Goal: Complete application form: Complete application form

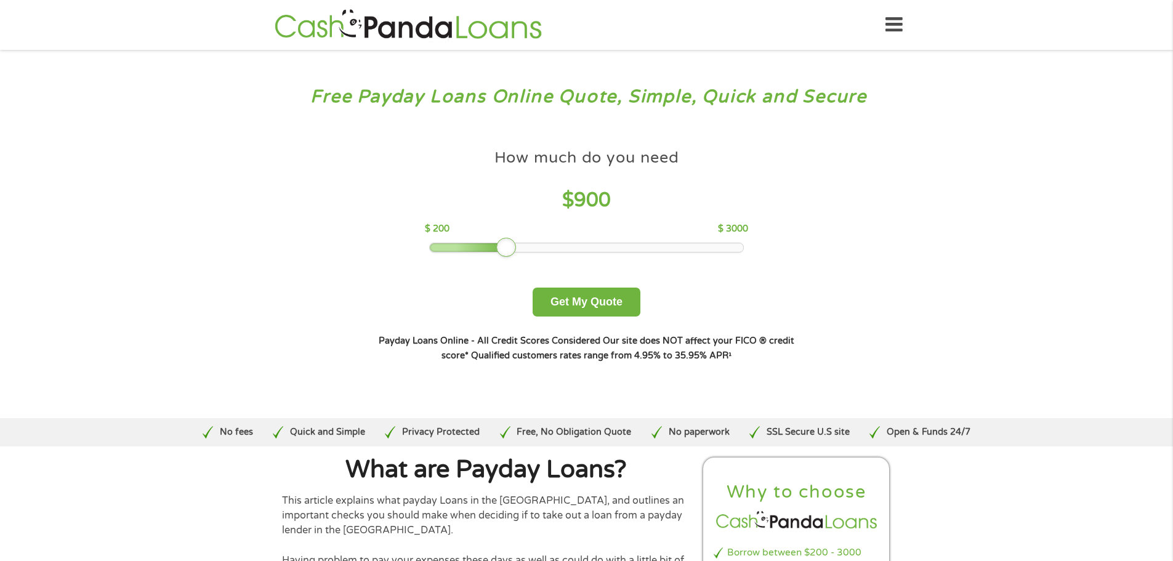
drag, startPoint x: 518, startPoint y: 241, endPoint x: 503, endPoint y: 243, distance: 14.8
click at [503, 243] on div at bounding box center [506, 248] width 20 height 20
click at [584, 301] on button "Get My Quote" at bounding box center [587, 302] width 108 height 29
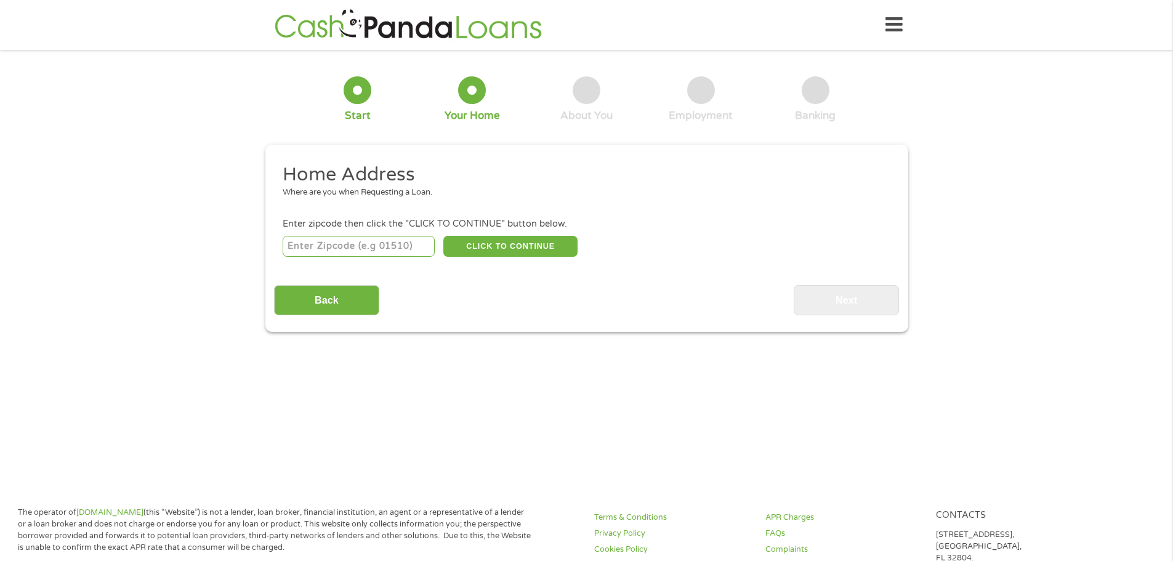
click at [299, 248] on input "number" at bounding box center [359, 246] width 152 height 21
type input "77406"
click at [499, 241] on button "CLICK TO CONTINUE" at bounding box center [510, 246] width 134 height 21
type input "77406"
type input "Richmond"
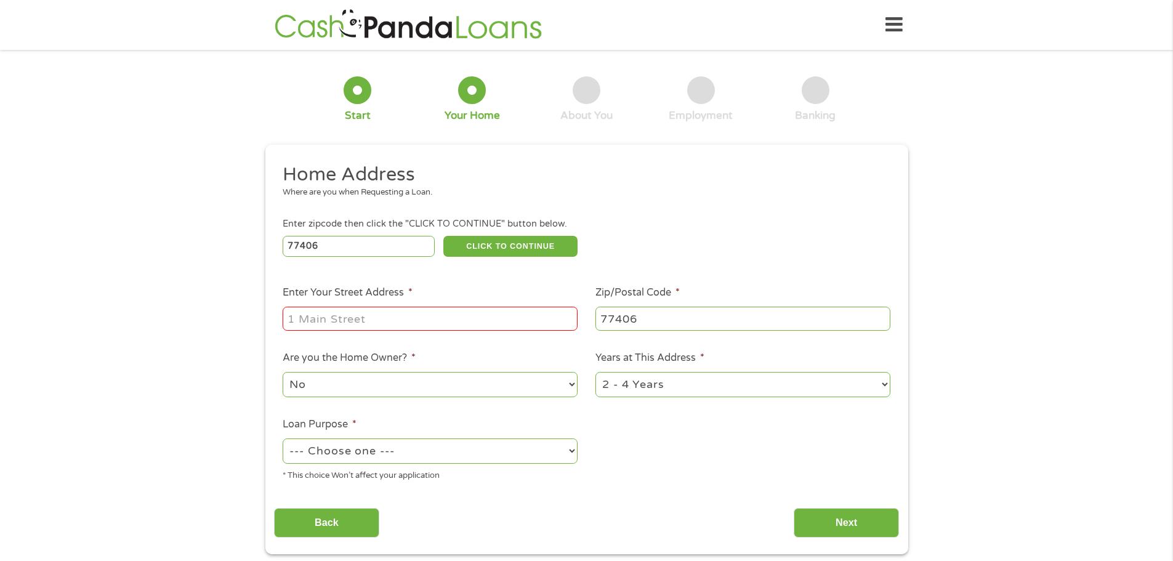
click at [490, 320] on input "Enter Your Street Address *" at bounding box center [430, 318] width 295 height 23
type input "2022 Spreading Bough Ln"
click at [884, 388] on select "1 Year or less 1 - 2 Years 2 - 4 Years Over 4 Years" at bounding box center [743, 384] width 295 height 25
select select "60months"
click at [596, 372] on select "1 Year or less 1 - 2 Years 2 - 4 Years Over 4 Years" at bounding box center [743, 384] width 295 height 25
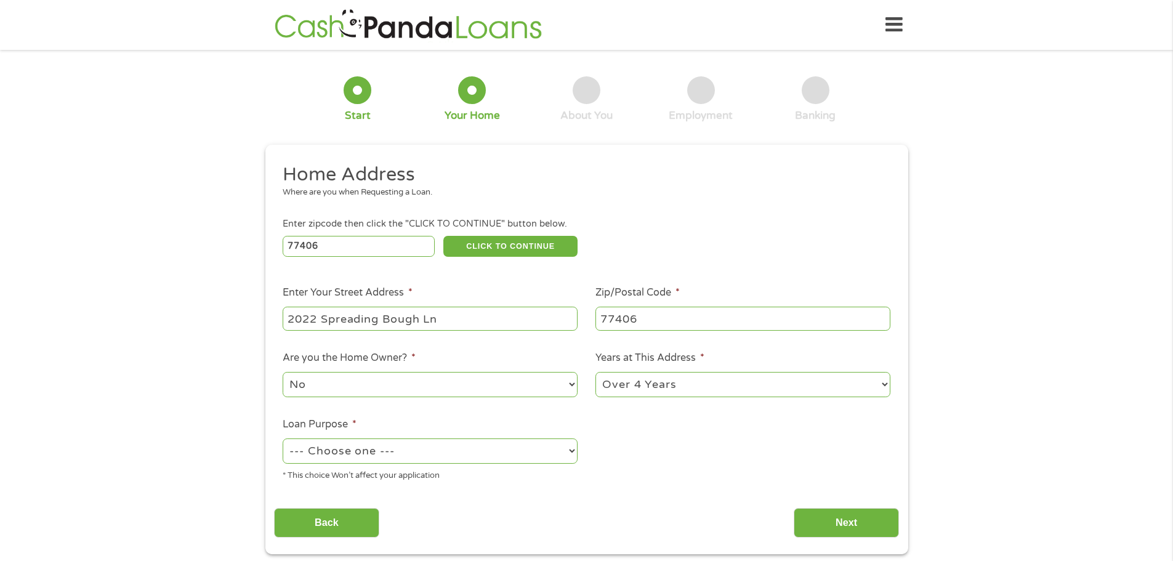
click at [572, 451] on select "--- Choose one --- Pay Bills Debt Consolidation Home Improvement Major Purchase…" at bounding box center [430, 451] width 295 height 25
select select "other"
click at [283, 439] on select "--- Choose one --- Pay Bills Debt Consolidation Home Improvement Major Purchase…" at bounding box center [430, 451] width 295 height 25
click at [838, 524] on input "Next" at bounding box center [846, 523] width 105 height 30
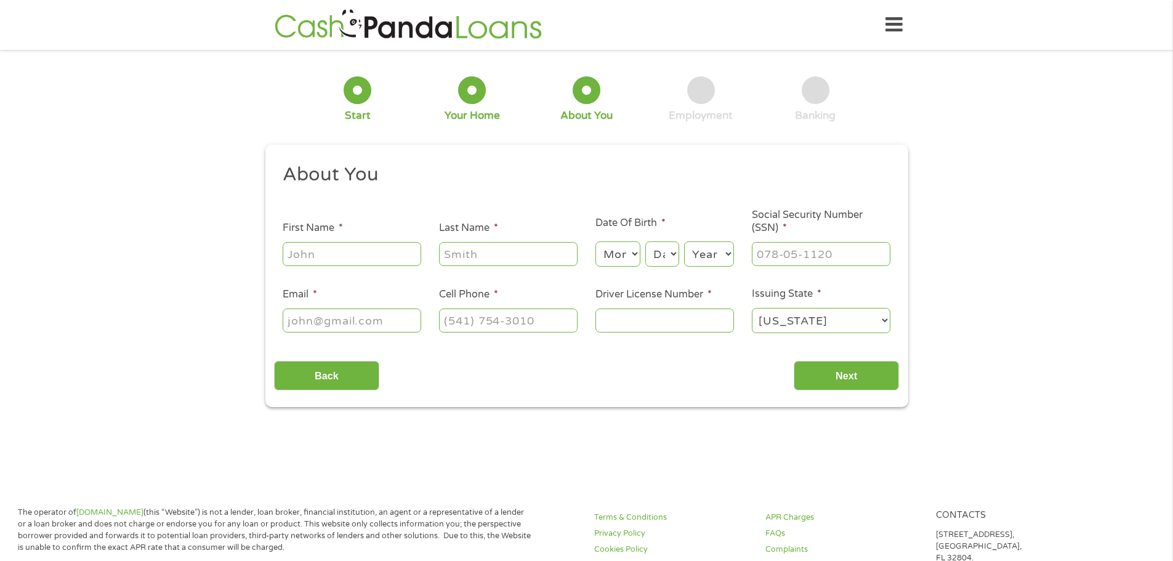
click at [371, 249] on input "First Name *" at bounding box center [352, 253] width 139 height 23
type input "Joyce"
type input "Frank"
type input "joycefrank@sbcglobal.net"
type input "(281) 380-9155"
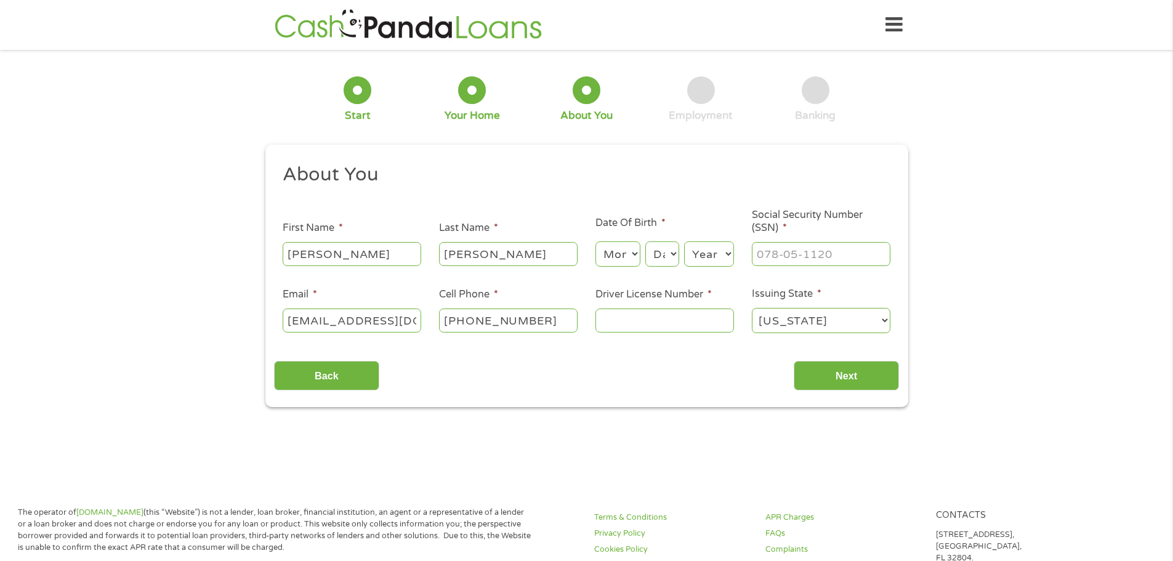
click at [634, 256] on select "Month 1 2 3 4 5 6 7 8 9 10 11 12" at bounding box center [618, 253] width 45 height 25
select select "1"
click at [596, 241] on select "Month 1 2 3 4 5 6 7 8 9 10 11 12" at bounding box center [618, 253] width 45 height 25
click at [675, 255] on select "Day 1 2 3 4 5 6 7 8 9 10 11 12 13 14 15 16 17 18 19 20 21 22 23 24 25 26 27 28 …" at bounding box center [661, 253] width 33 height 25
select select "11"
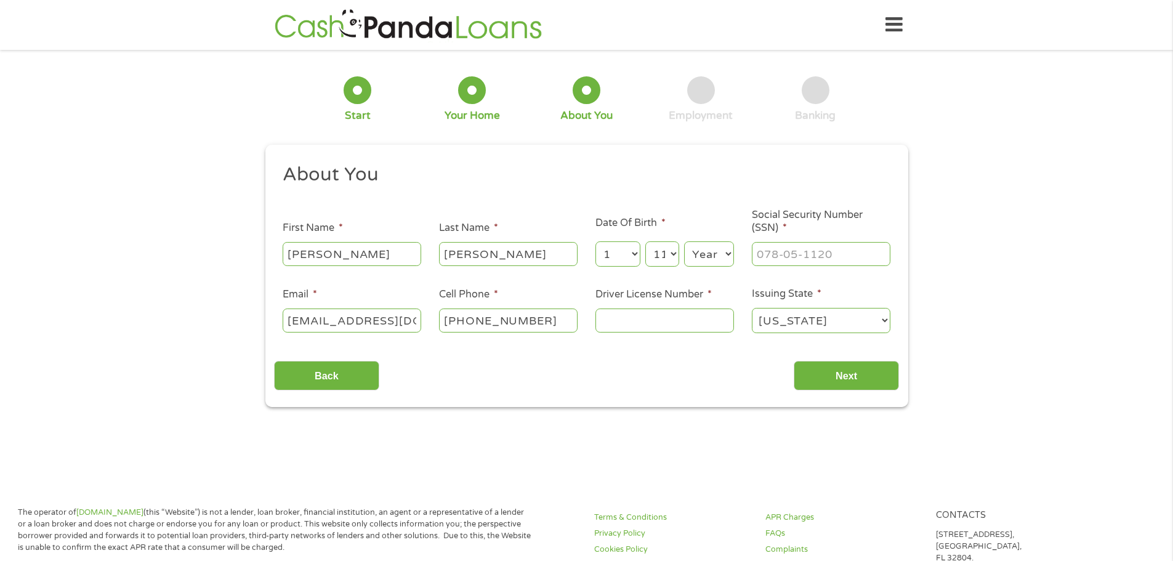
click at [645, 241] on select "Day 1 2 3 4 5 6 7 8 9 10 11 12 13 14 15 16 17 18 19 20 21 22 23 24 25 26 27 28 …" at bounding box center [661, 253] width 33 height 25
click at [843, 251] on input "___-__-____" at bounding box center [821, 253] width 139 height 23
type input "467-58-6994"
click at [684, 330] on input "Driver License Number *" at bounding box center [665, 320] width 139 height 23
type input "12899334"
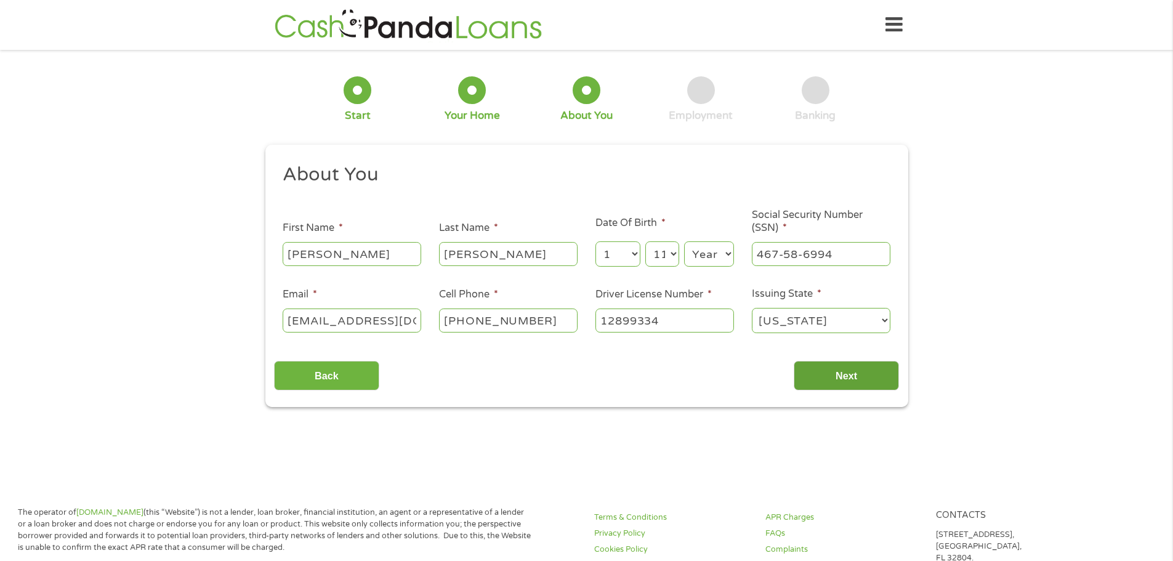
click at [799, 369] on input "Next" at bounding box center [846, 376] width 105 height 30
click at [841, 375] on input "Next" at bounding box center [846, 376] width 105 height 30
click at [842, 374] on input "Next" at bounding box center [846, 376] width 105 height 30
click at [729, 254] on select "Year 2007 2006 2005 2004 2003 2002 2001 2000 1999 1998 1997 1996 1995 1994 1993…" at bounding box center [709, 253] width 50 height 25
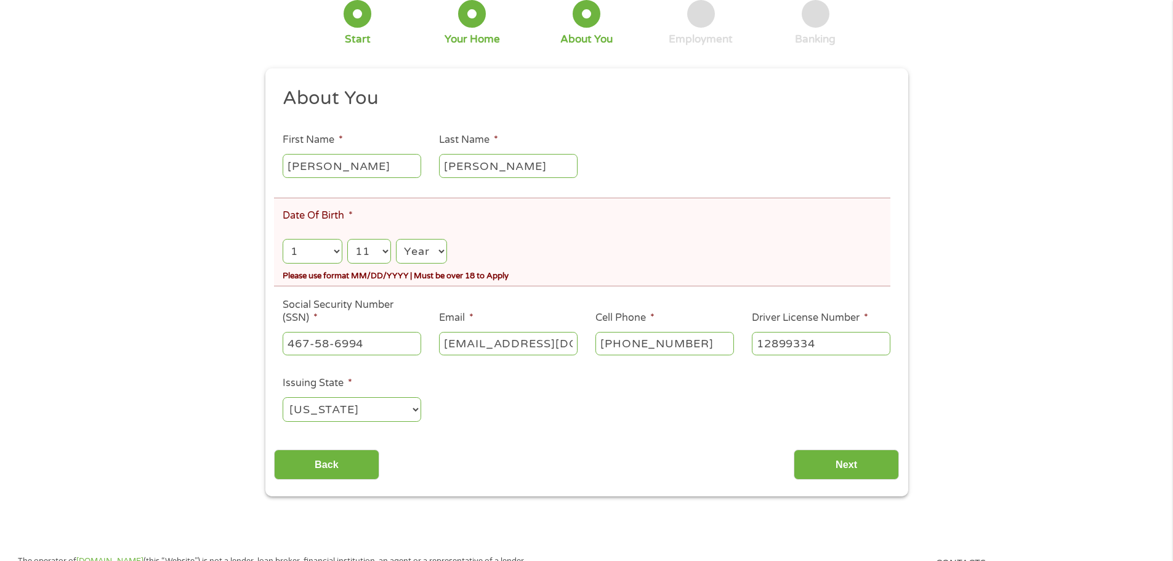
scroll to position [123, 0]
click at [446, 251] on select "Year 2007 2006 2005 2004 2003 2002 2001 2000 1999 1998 1997 1996 1995 1994 1993…" at bounding box center [421, 250] width 51 height 25
select select "1940"
click at [396, 238] on select "Year 2007 2006 2005 2004 2003 2002 2001 2000 1999 1998 1997 1996 1995 1994 1993…" at bounding box center [421, 250] width 51 height 25
click at [847, 459] on input "Next" at bounding box center [846, 464] width 105 height 30
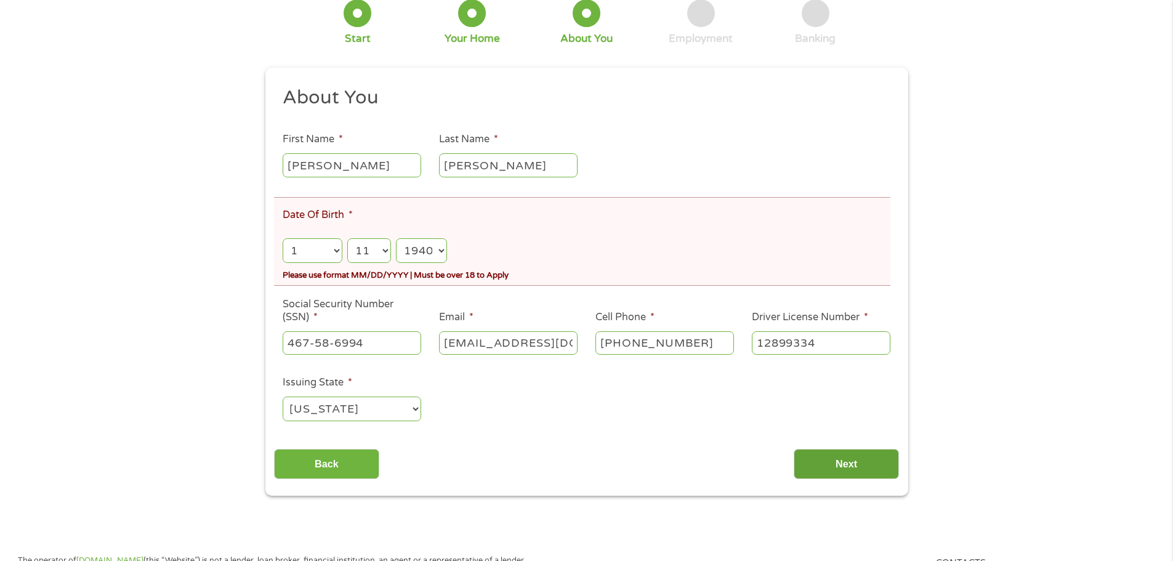
click at [832, 460] on input "Next" at bounding box center [846, 464] width 105 height 30
click at [572, 257] on div "Month Month 1 2 3 4 5 6 7 8 9 10 11 12 Day Day 1 2 3 4 5 6 7 8 9 10 11 12 13 14…" at bounding box center [586, 247] width 607 height 36
click at [301, 252] on select "Month 1 2 3 4 5 6 7 8 9 10 11 12" at bounding box center [312, 250] width 59 height 25
click at [299, 238] on select "Month 1 2 3 4 5 6 7 8 9 10 11 12" at bounding box center [312, 250] width 59 height 25
click at [294, 254] on select "Month 1 2 3 4 5 6 7 8 9 10 11 12" at bounding box center [312, 250] width 59 height 25
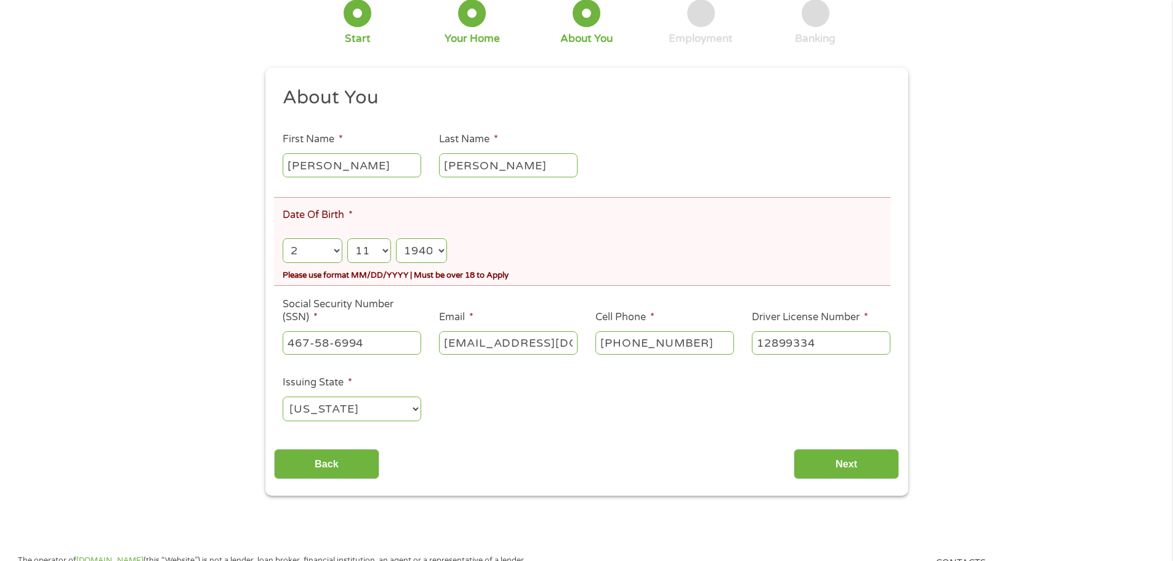
click at [283, 238] on select "Month 1 2 3 4 5 6 7 8 9 10 11 12" at bounding box center [312, 250] width 59 height 25
click at [337, 248] on select "Month 1 2 3 4 5 6 7 8 9 10 11 12" at bounding box center [312, 250] width 59 height 25
select select "1"
click at [283, 238] on select "Month 1 2 3 4 5 6 7 8 9 10 11 12" at bounding box center [312, 250] width 59 height 25
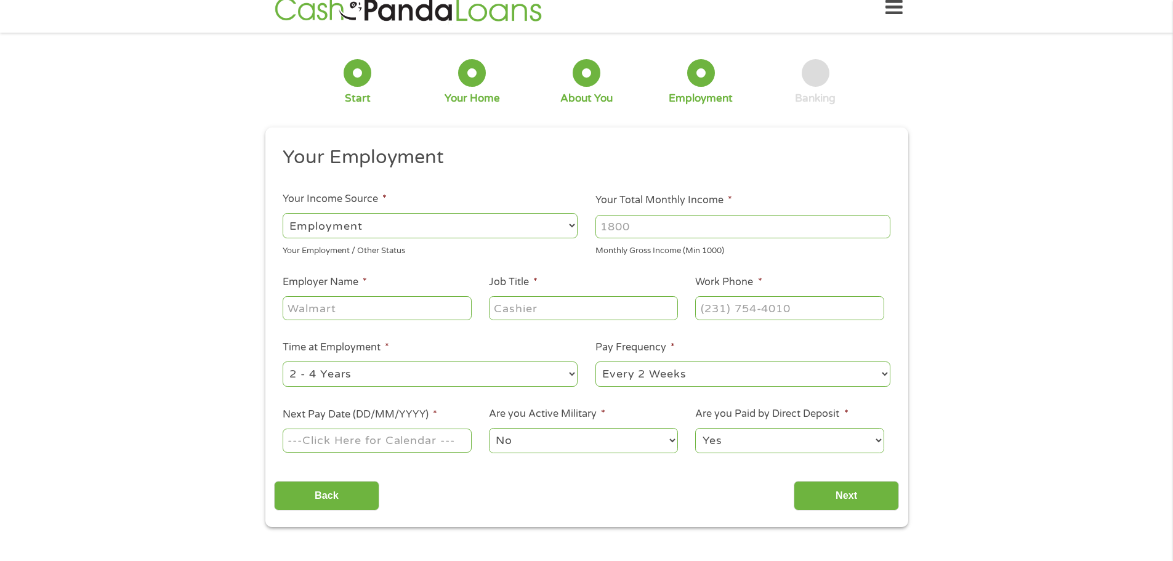
scroll to position [0, 0]
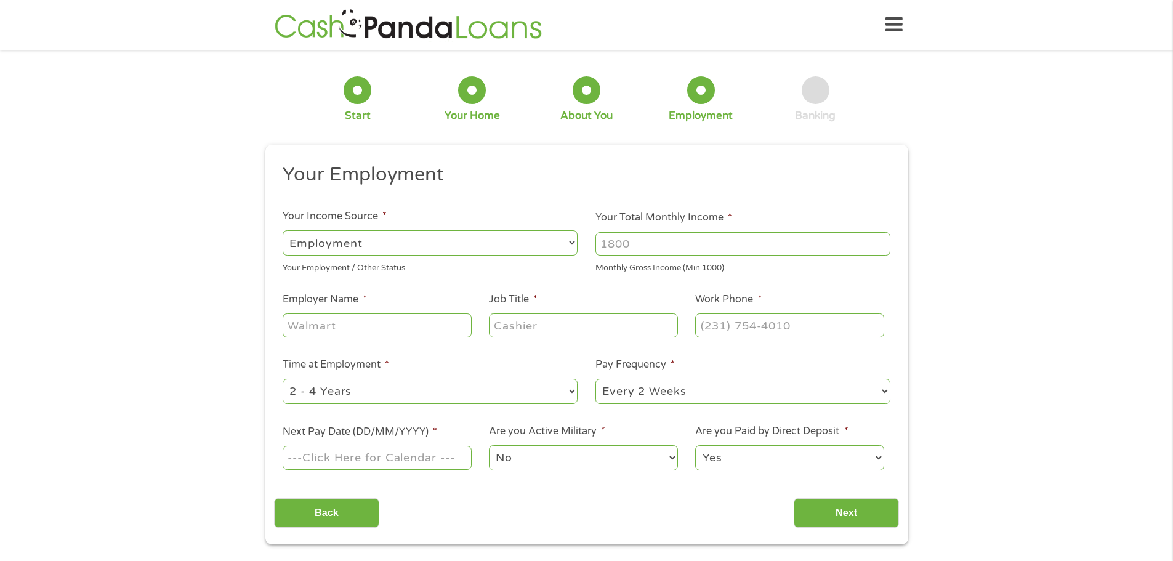
click at [384, 240] on select "--- Choose one --- Employment Self Employed Benefits" at bounding box center [430, 242] width 295 height 25
click at [283, 230] on select "--- Choose one --- Employment Self Employed Benefits" at bounding box center [430, 242] width 295 height 25
click at [661, 247] on input "Your Total Monthly Income *" at bounding box center [743, 243] width 295 height 23
drag, startPoint x: 629, startPoint y: 246, endPoint x: 567, endPoint y: 261, distance: 64.4
click at [567, 261] on ul "Your Employment Your Income Source * --- Choose one --- Employment Self Employe…" at bounding box center [586, 322] width 625 height 319
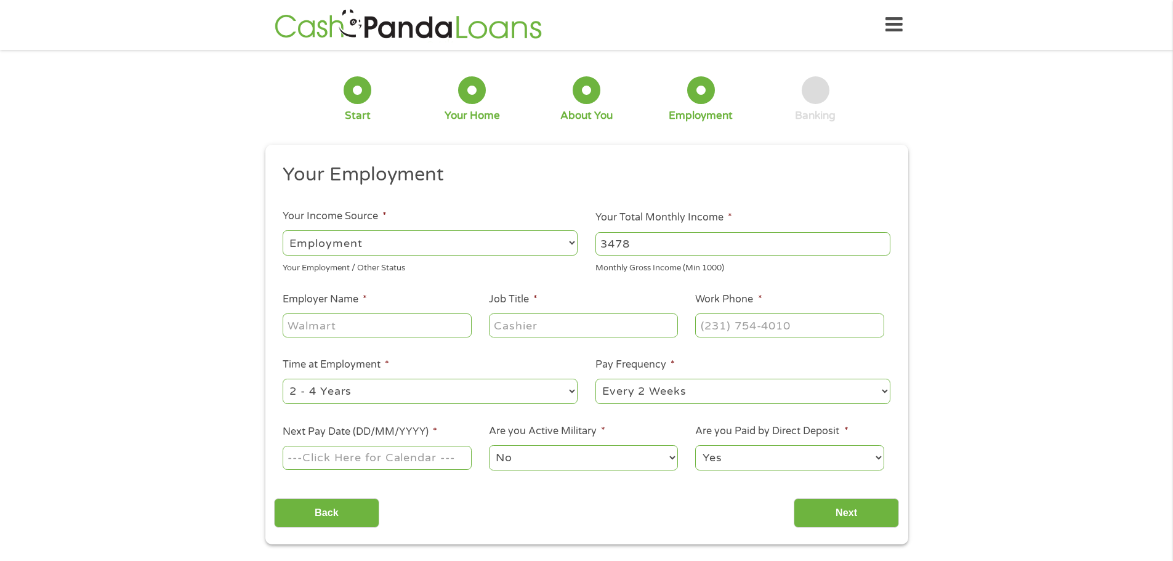
type input "3478"
type input "M Jane Costello CPA"
type input "Accountant"
type input "(713) 840-8508"
click at [572, 394] on select "--- Choose one --- 1 Year or less 1 - 2 Years 2 - 4 Years Over 4 Years" at bounding box center [430, 391] width 295 height 25
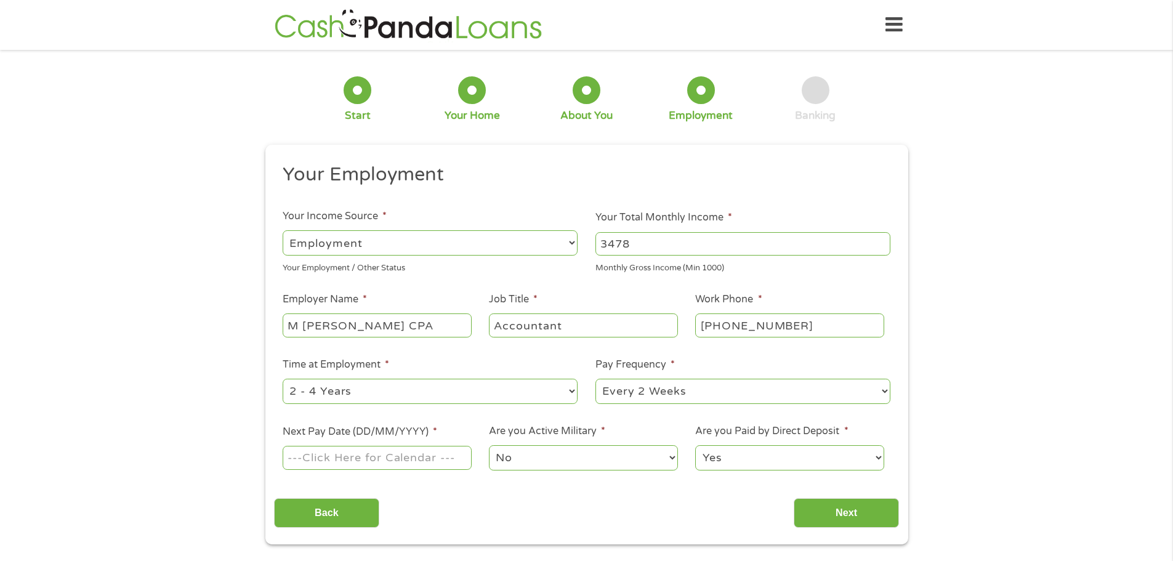
select select "60months"
click at [283, 379] on select "--- Choose one --- 1 Year or less 1 - 2 Years 2 - 4 Years Over 4 Years" at bounding box center [430, 391] width 295 height 25
click at [886, 394] on select "--- Choose one --- Every 2 Weeks Every Week Monthly Semi-Monthly" at bounding box center [743, 391] width 295 height 25
select select "semimonthly"
click at [596, 379] on select "--- Choose one --- Every 2 Weeks Every Week Monthly Semi-Monthly" at bounding box center [743, 391] width 295 height 25
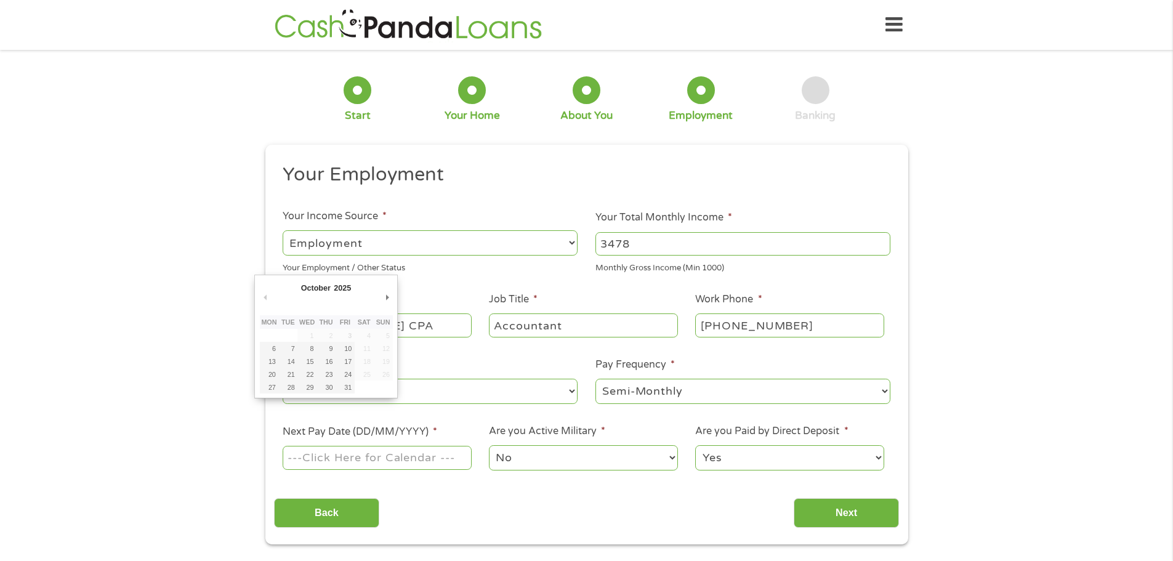
click at [421, 463] on input "Next Pay Date (DD/MM/YYYY) *" at bounding box center [377, 457] width 188 height 23
type input "16/10/2025"
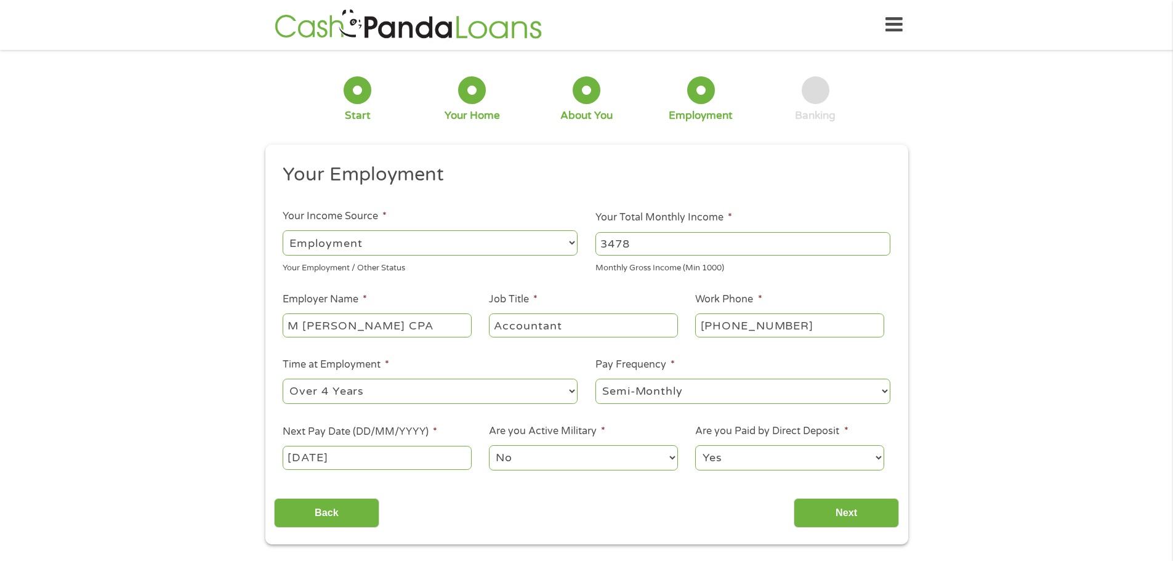
click at [880, 457] on select "Yes No" at bounding box center [789, 457] width 188 height 25
select select "0"
click at [695, 445] on select "Yes No" at bounding box center [789, 457] width 188 height 25
click at [826, 512] on input "Next" at bounding box center [846, 513] width 105 height 30
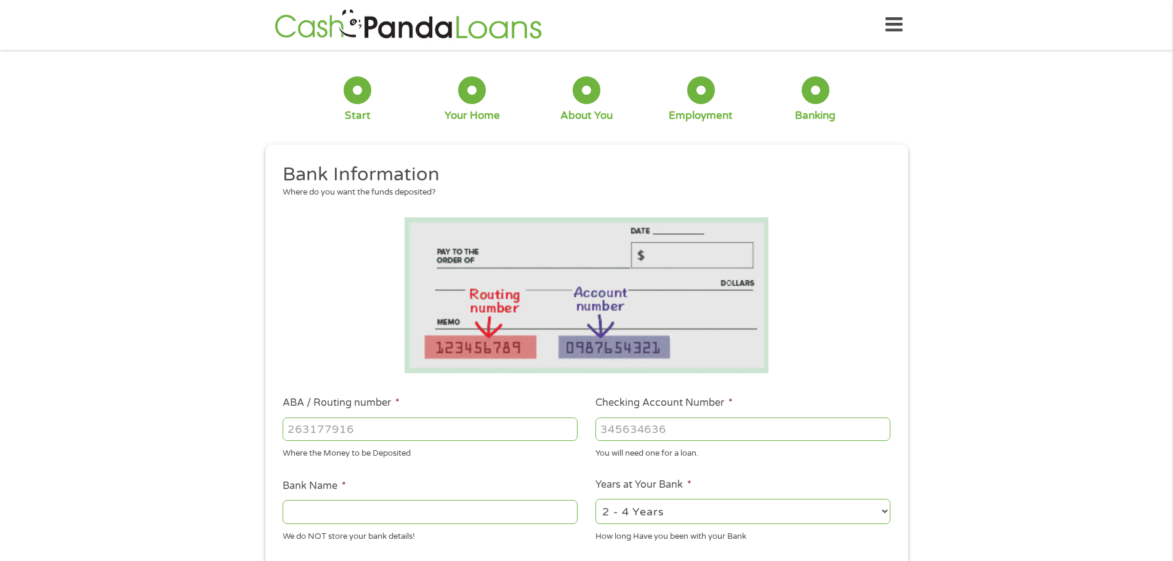
scroll to position [5, 5]
click at [393, 421] on input "ABA / Routing number *" at bounding box center [430, 429] width 295 height 23
type input "111000614"
type input "JPMORGAN CHASE BANK NA"
type input "111000614"
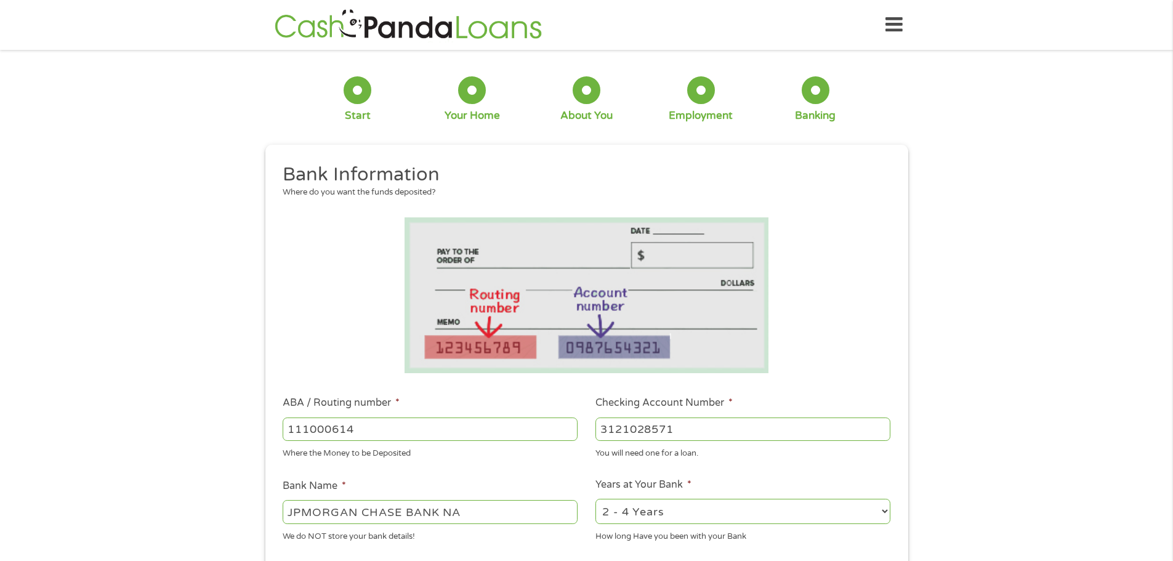
type input "3121028571"
click at [878, 512] on select "2 - 4 Years 6 - 12 Months 1 - 2 Years Over 4 Years" at bounding box center [743, 511] width 295 height 25
select select "60months"
click at [596, 499] on select "2 - 4 Years 6 - 12 Months 1 - 2 Years Over 4 Years" at bounding box center [743, 511] width 295 height 25
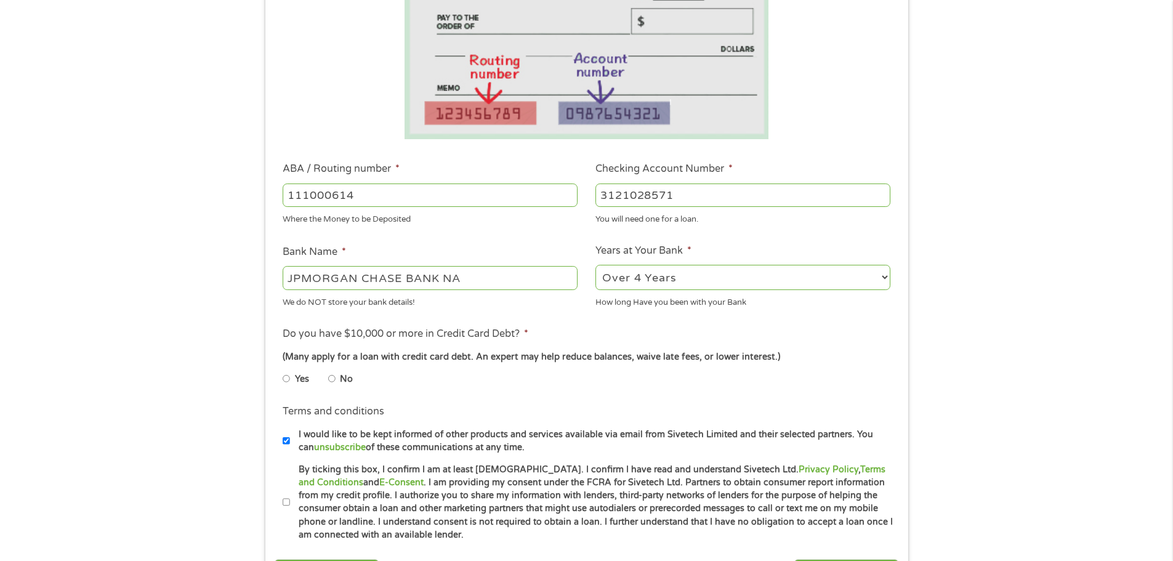
scroll to position [246, 0]
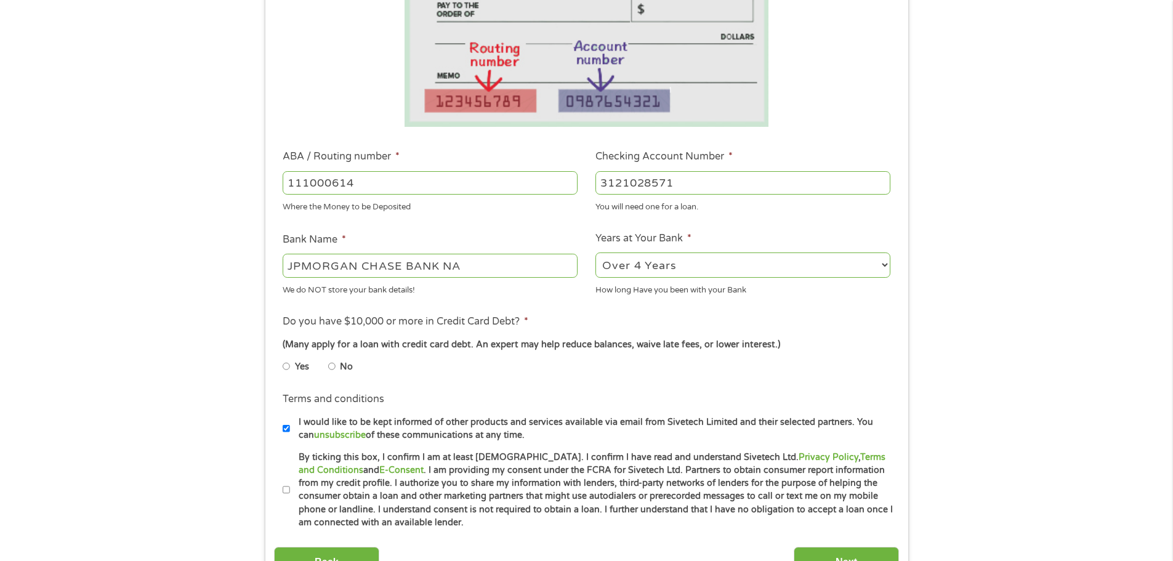
click at [328, 362] on input "No" at bounding box center [331, 367] width 7 height 20
radio input "true"
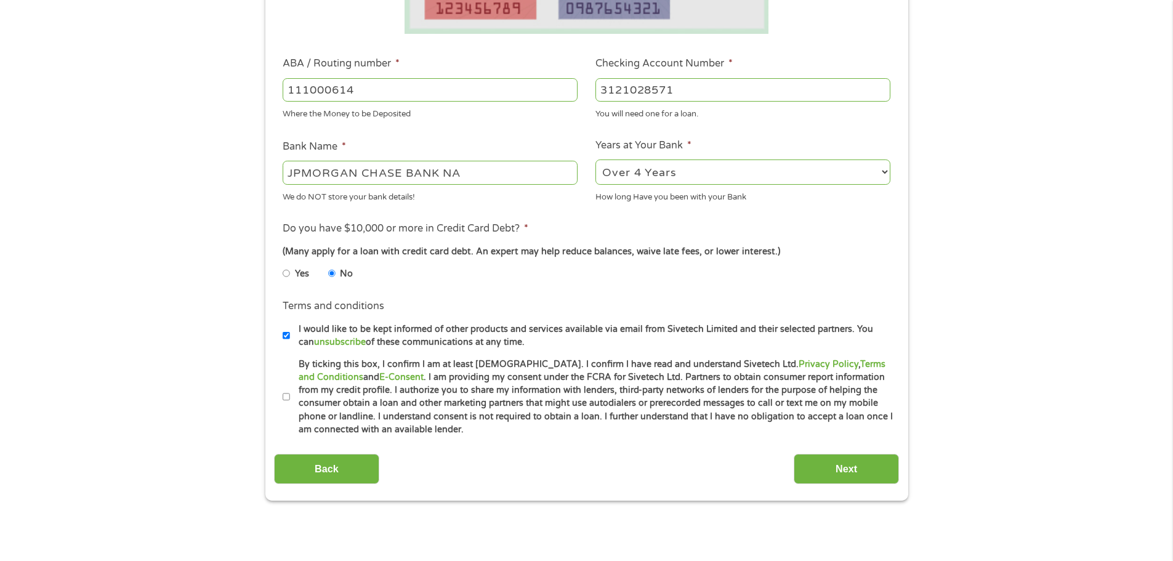
scroll to position [370, 0]
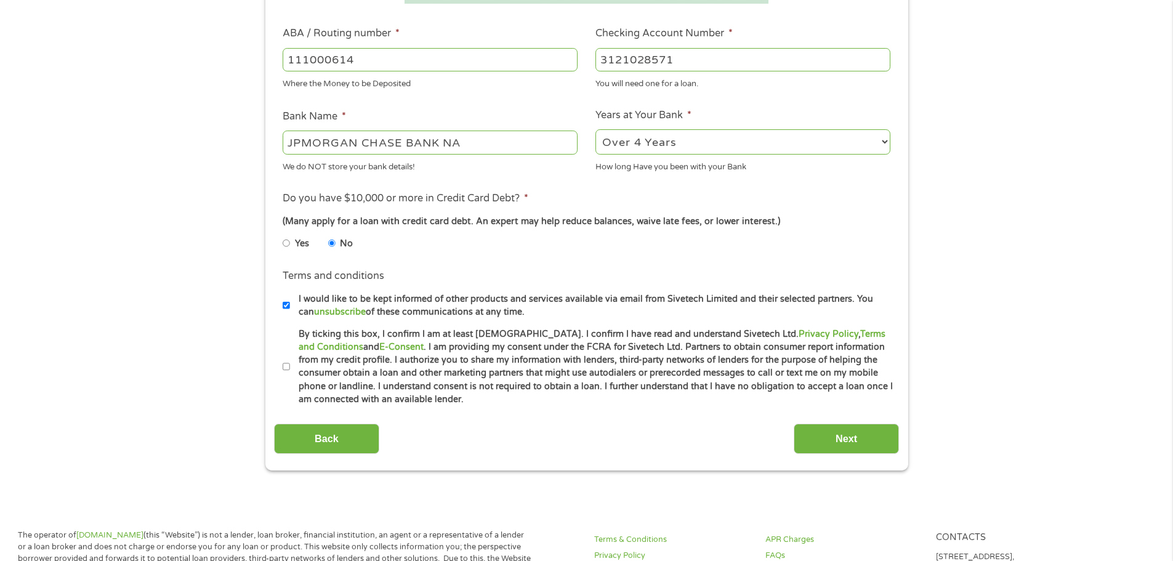
click at [293, 368] on label "By ticking this box, I confirm I am at least 18 years old. I confirm I have rea…" at bounding box center [592, 367] width 604 height 79
click at [290, 368] on input "By ticking this box, I confirm I am at least 18 years old. I confirm I have rea…" at bounding box center [286, 367] width 7 height 20
checkbox input "true"
click at [850, 442] on input "Next" at bounding box center [846, 439] width 105 height 30
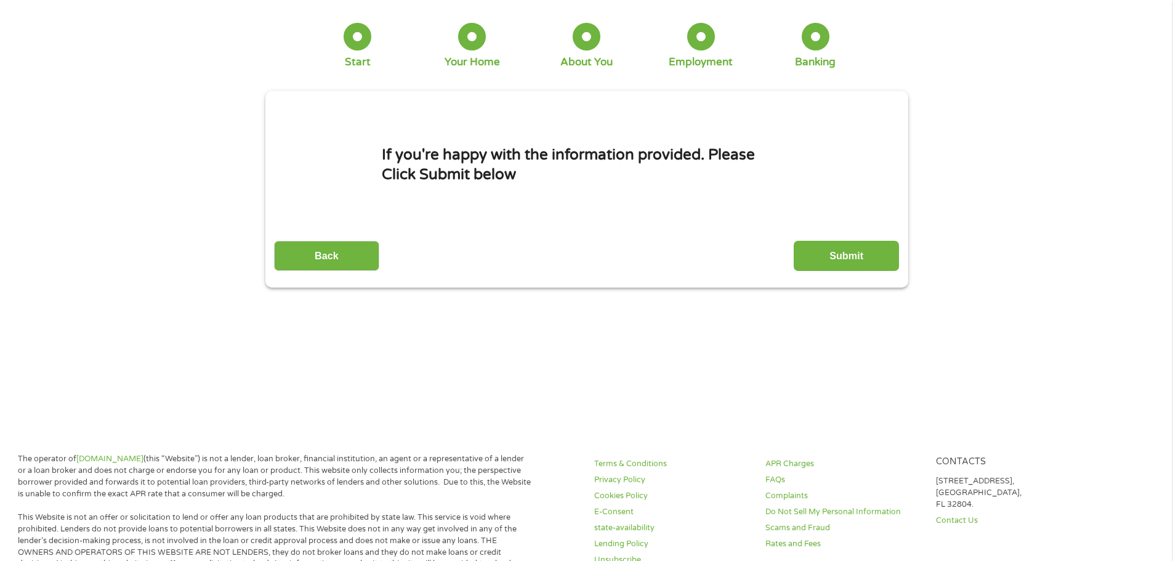
scroll to position [0, 0]
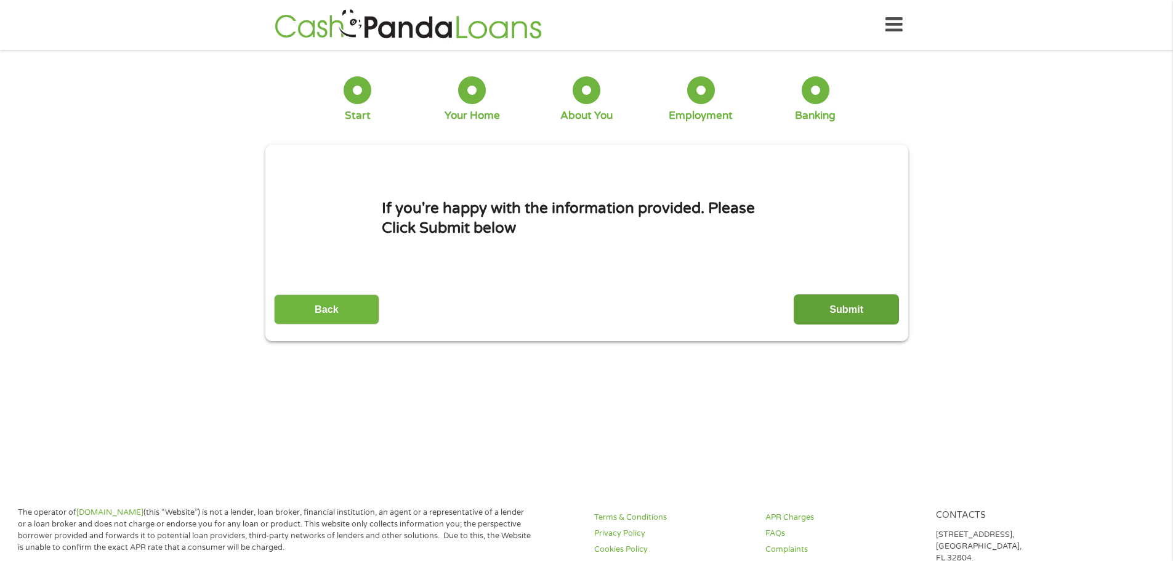
click at [850, 305] on input "Submit" at bounding box center [846, 309] width 105 height 30
